Goal: Information Seeking & Learning: Learn about a topic

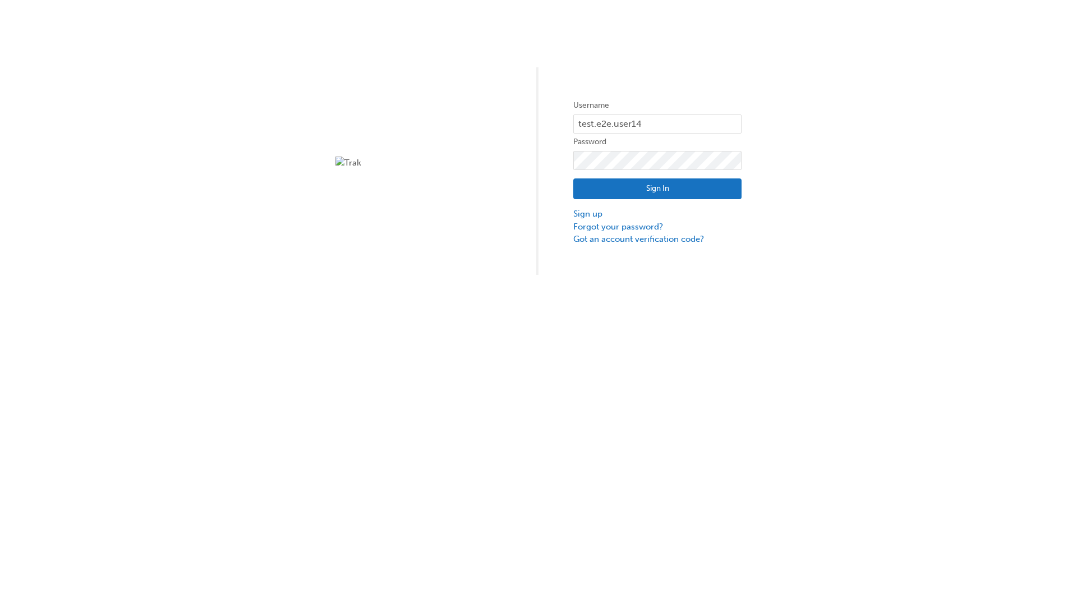
type input "test.e2e.user14"
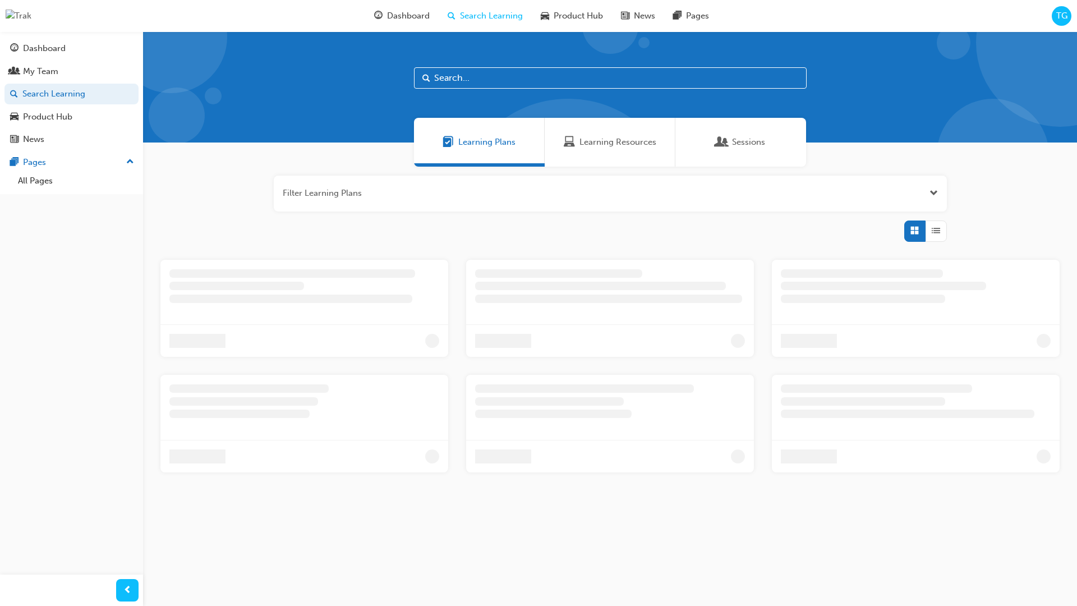
scroll to position [36, 0]
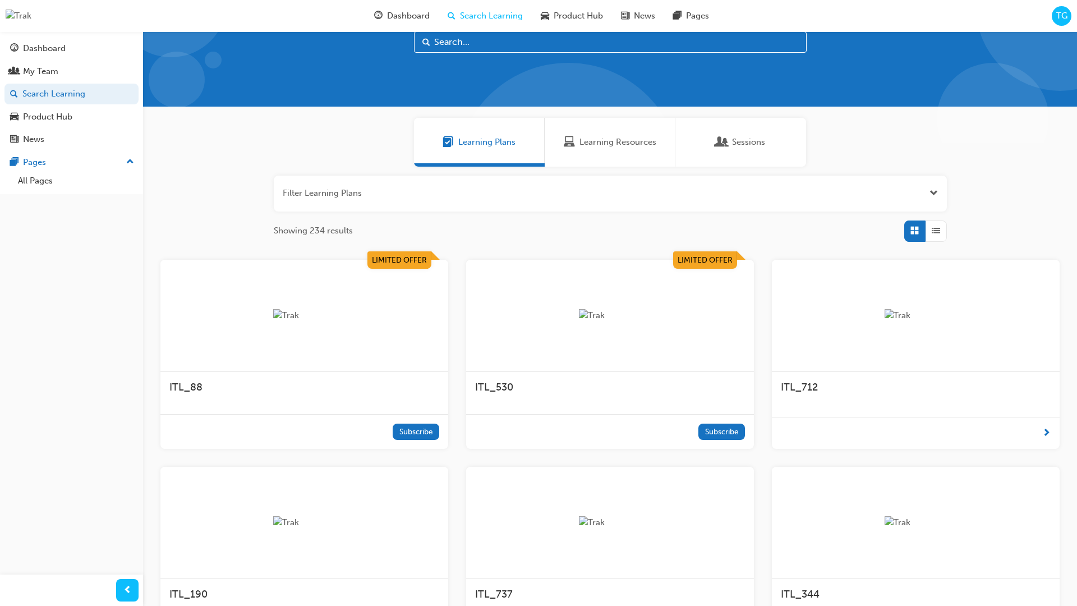
scroll to position [31, 0]
